Goal: Information Seeking & Learning: Check status

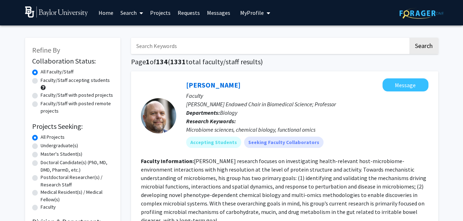
click at [186, 20] on link "Requests" at bounding box center [188, 12] width 29 height 25
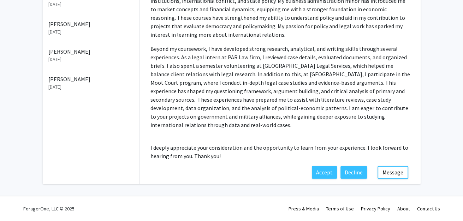
scroll to position [301, 0]
click at [386, 173] on button "Message" at bounding box center [392, 172] width 31 height 13
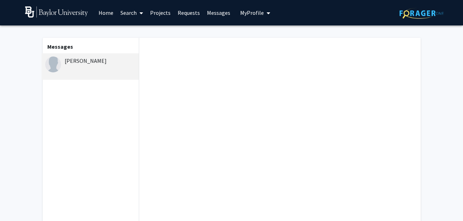
click at [88, 65] on div "[PERSON_NAME]" at bounding box center [91, 60] width 92 height 8
click at [184, 13] on link "Requests" at bounding box center [188, 12] width 29 height 25
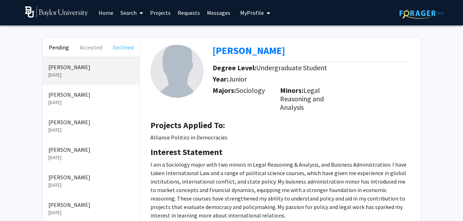
click at [116, 53] on button "Declined" at bounding box center [123, 47] width 32 height 19
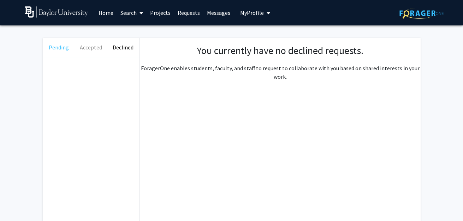
click at [59, 48] on button "Pending" at bounding box center [59, 47] width 32 height 19
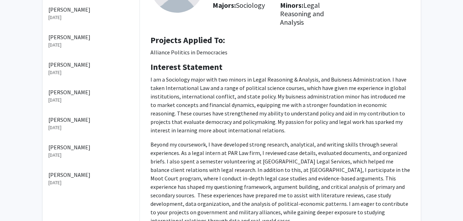
scroll to position [34, 0]
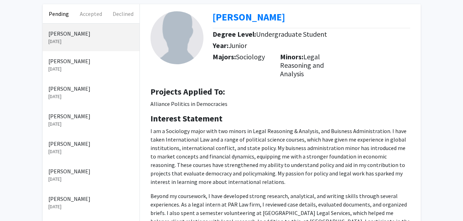
click at [73, 106] on div "[PERSON_NAME] [DATE]" at bounding box center [91, 93] width 97 height 28
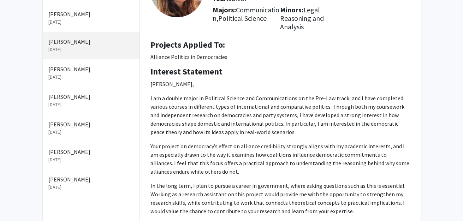
scroll to position [80, 0]
click at [77, 74] on p "[PERSON_NAME]" at bounding box center [90, 69] width 85 height 8
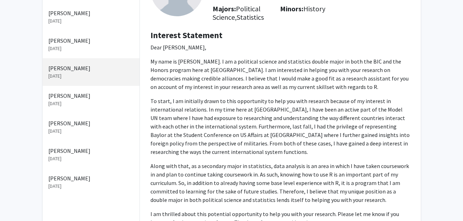
scroll to position [83, 0]
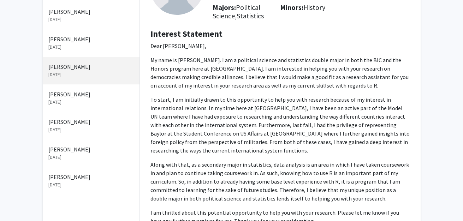
click at [89, 106] on p "[DATE]" at bounding box center [90, 101] width 85 height 7
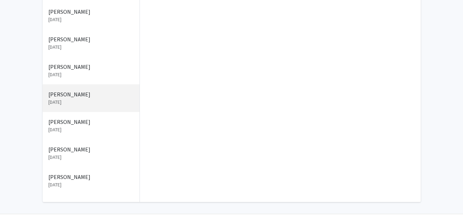
click at [81, 126] on p "[PERSON_NAME]" at bounding box center [90, 122] width 85 height 8
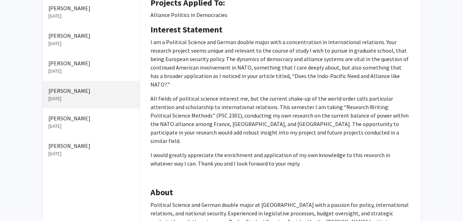
scroll to position [113, 0]
